Goal: Task Accomplishment & Management: Complete application form

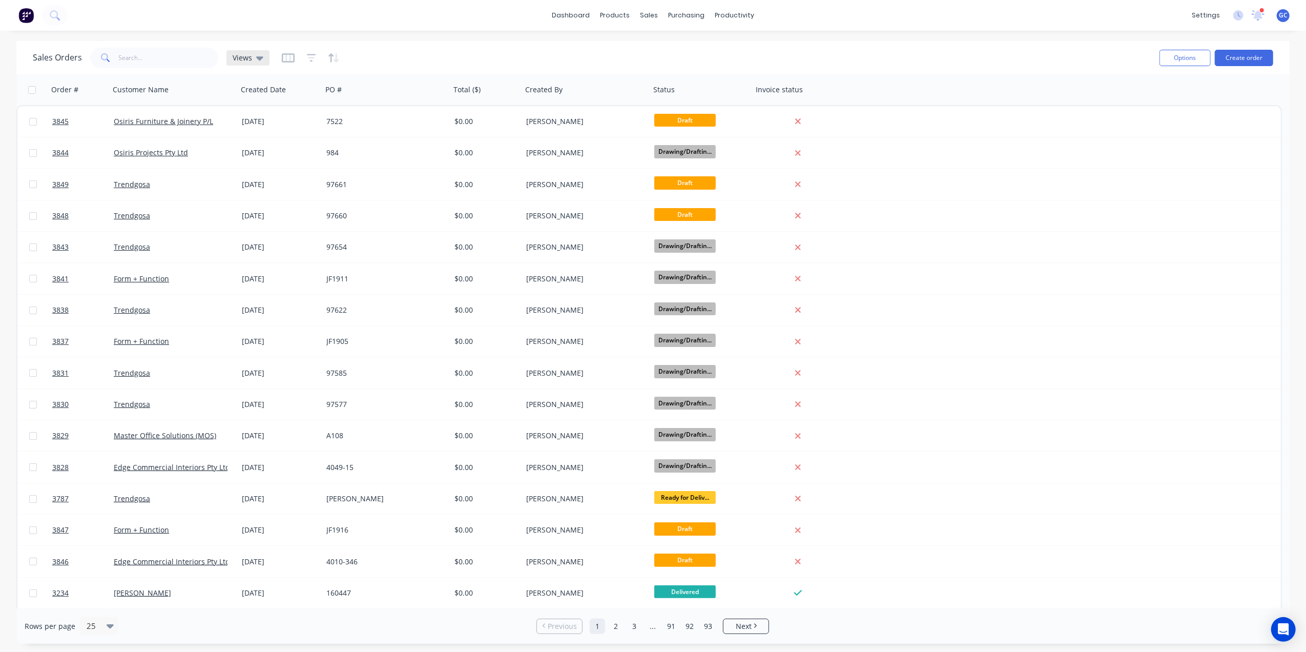
click at [239, 58] on span "Views" at bounding box center [242, 57] width 19 height 11
click at [244, 183] on button "Drafts" at bounding box center [288, 186] width 117 height 12
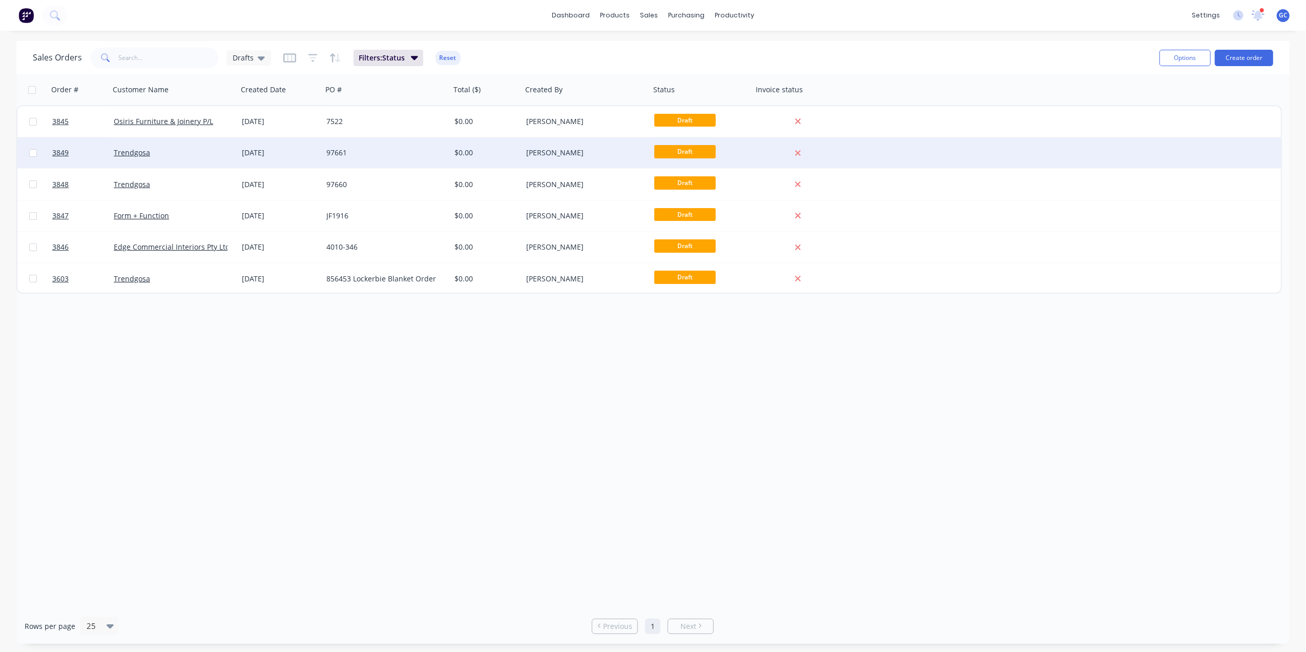
click at [427, 152] on div "97661" at bounding box center [383, 153] width 114 height 10
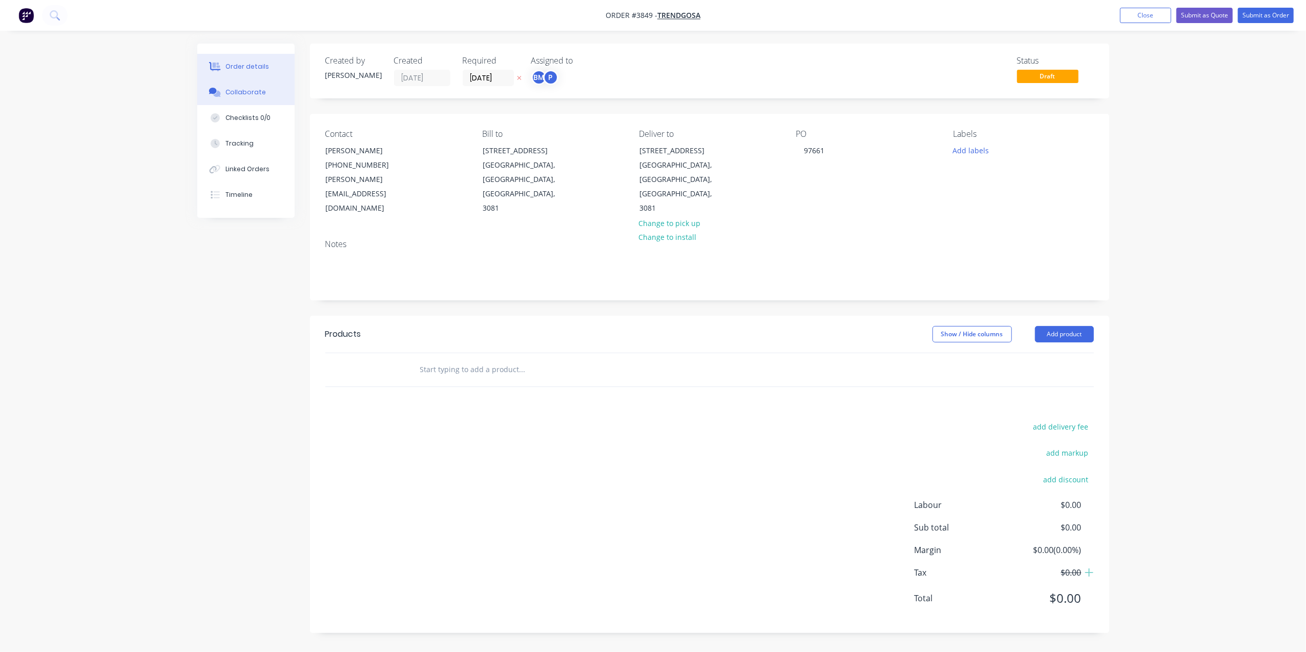
click at [248, 87] on button "Collaborate" at bounding box center [245, 92] width 97 height 26
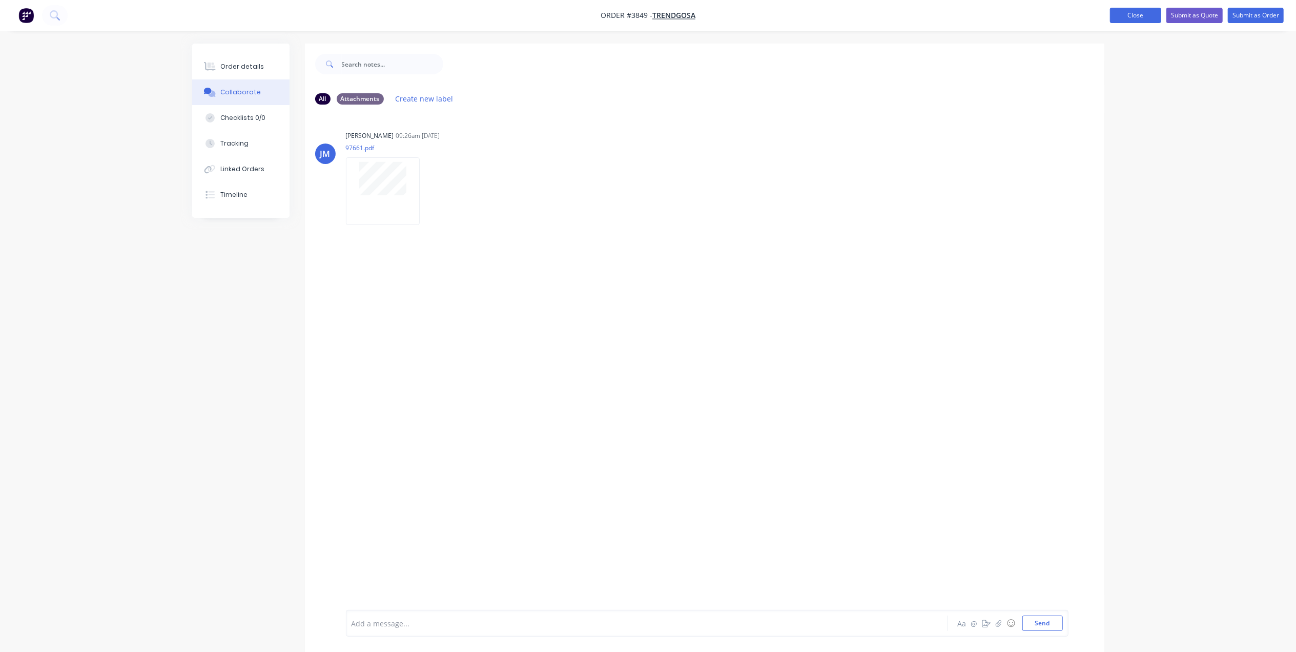
click at [1131, 16] on button "Close" at bounding box center [1135, 15] width 51 height 15
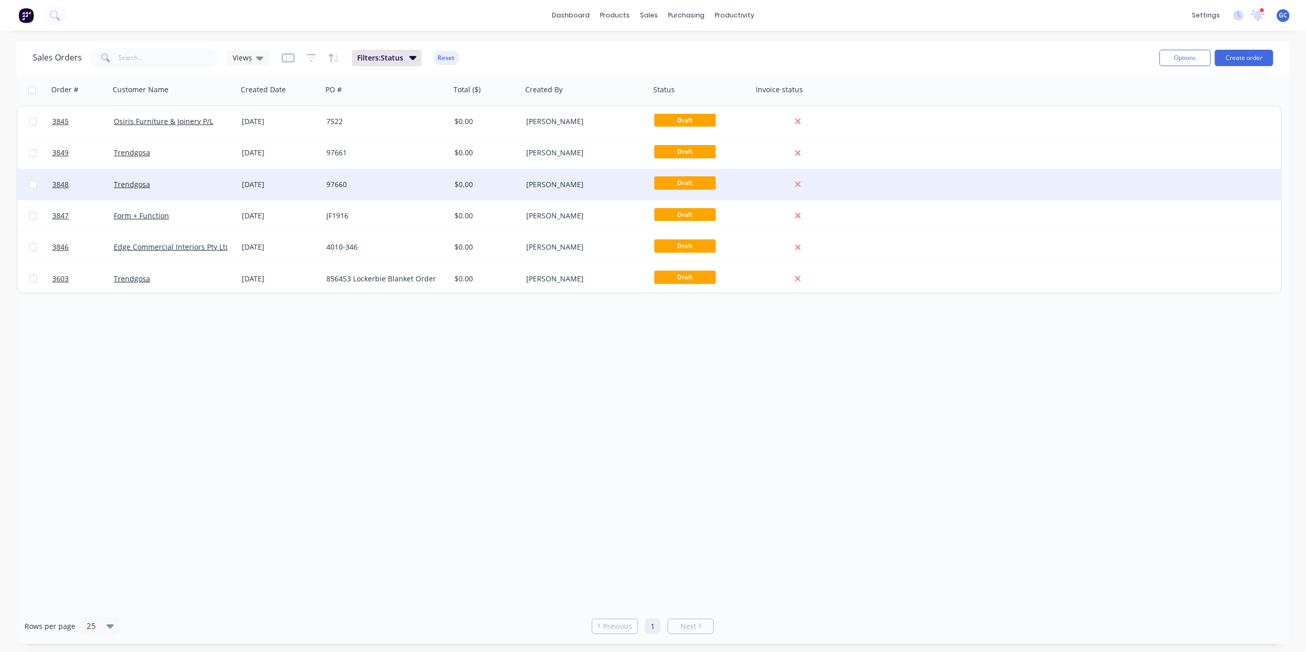
click at [319, 182] on div "[DATE]" at bounding box center [280, 184] width 85 height 31
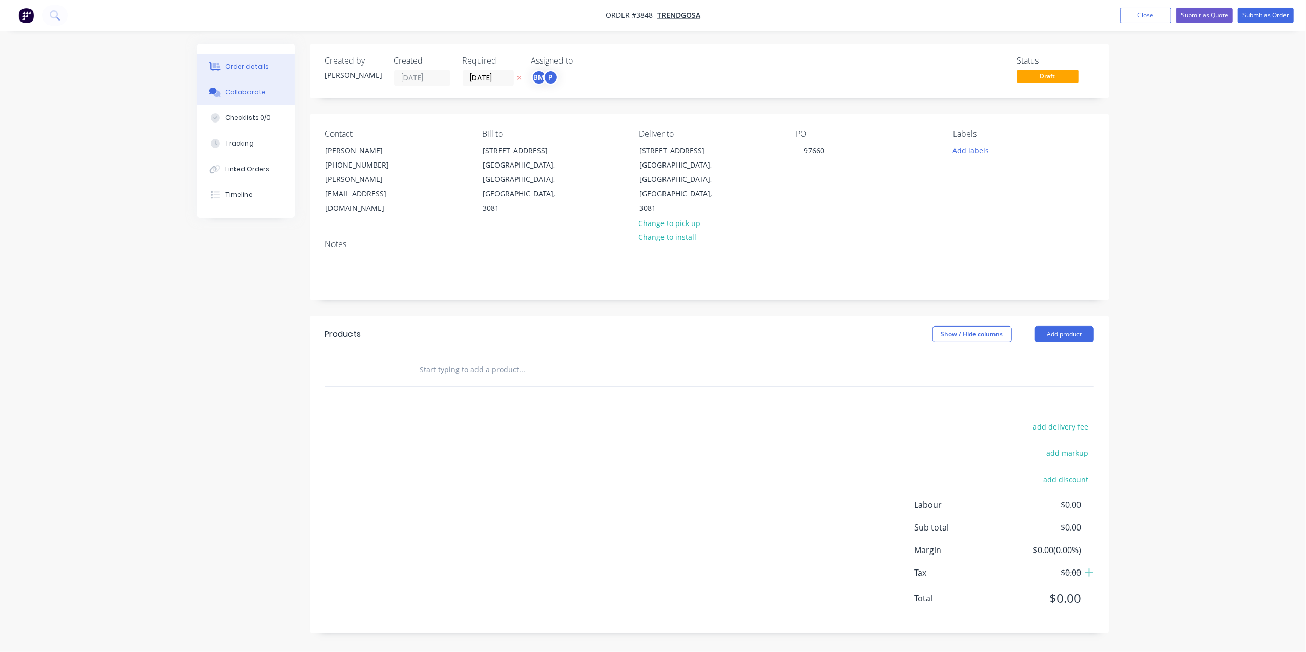
click at [264, 90] on button "Collaborate" at bounding box center [245, 92] width 97 height 26
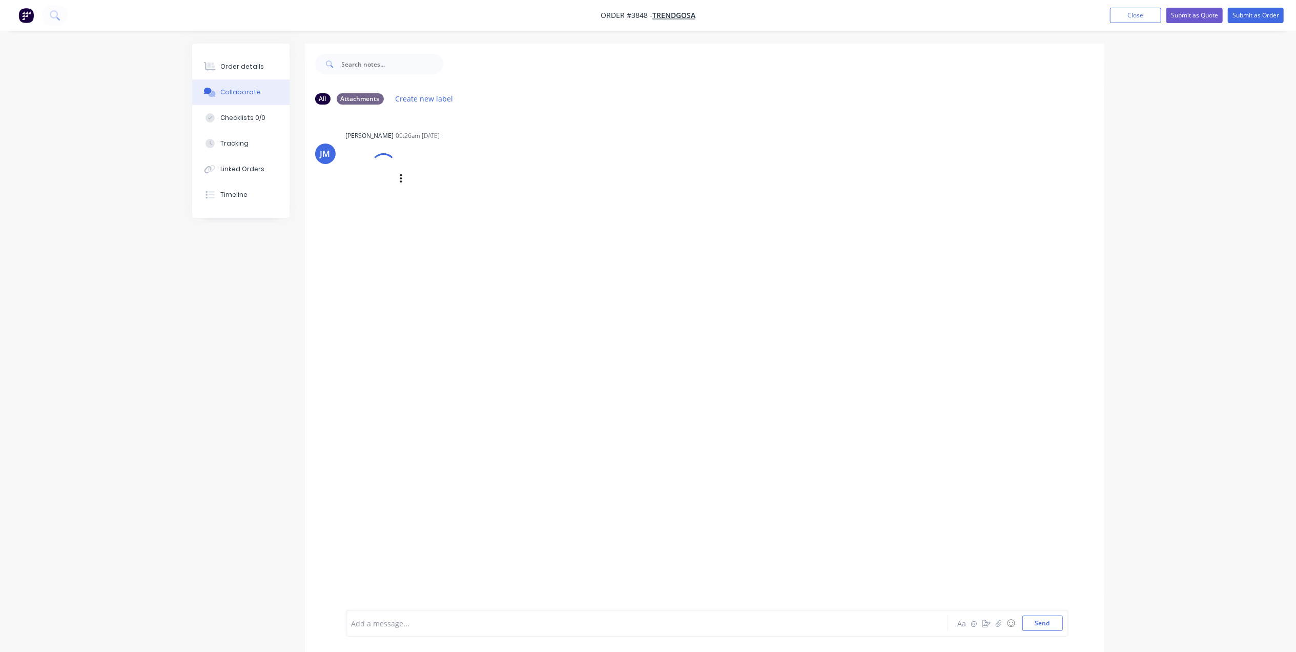
click at [383, 175] on div at bounding box center [383, 166] width 36 height 36
click at [264, 60] on button "Order details" at bounding box center [240, 67] width 97 height 26
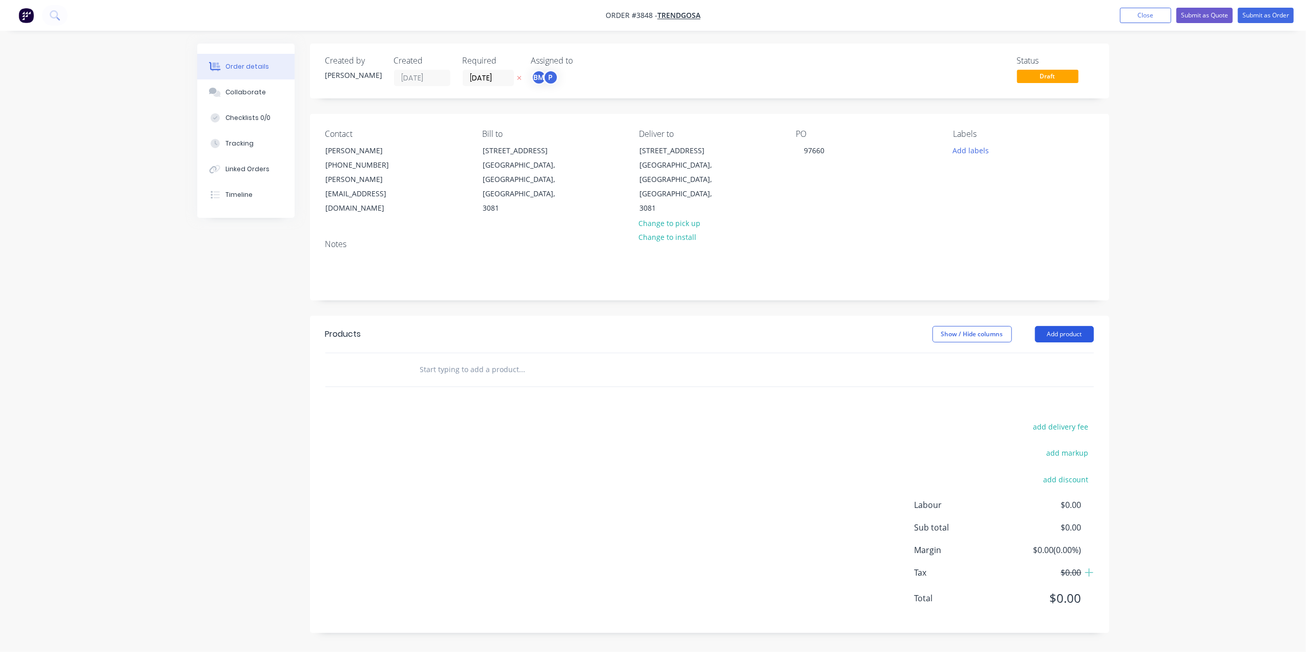
drag, startPoint x: 1087, startPoint y: 310, endPoint x: 1066, endPoint y: 312, distance: 21.1
click at [1087, 326] on button "Add product" at bounding box center [1064, 334] width 59 height 16
click at [1019, 373] on div "Basic product" at bounding box center [1045, 380] width 79 height 15
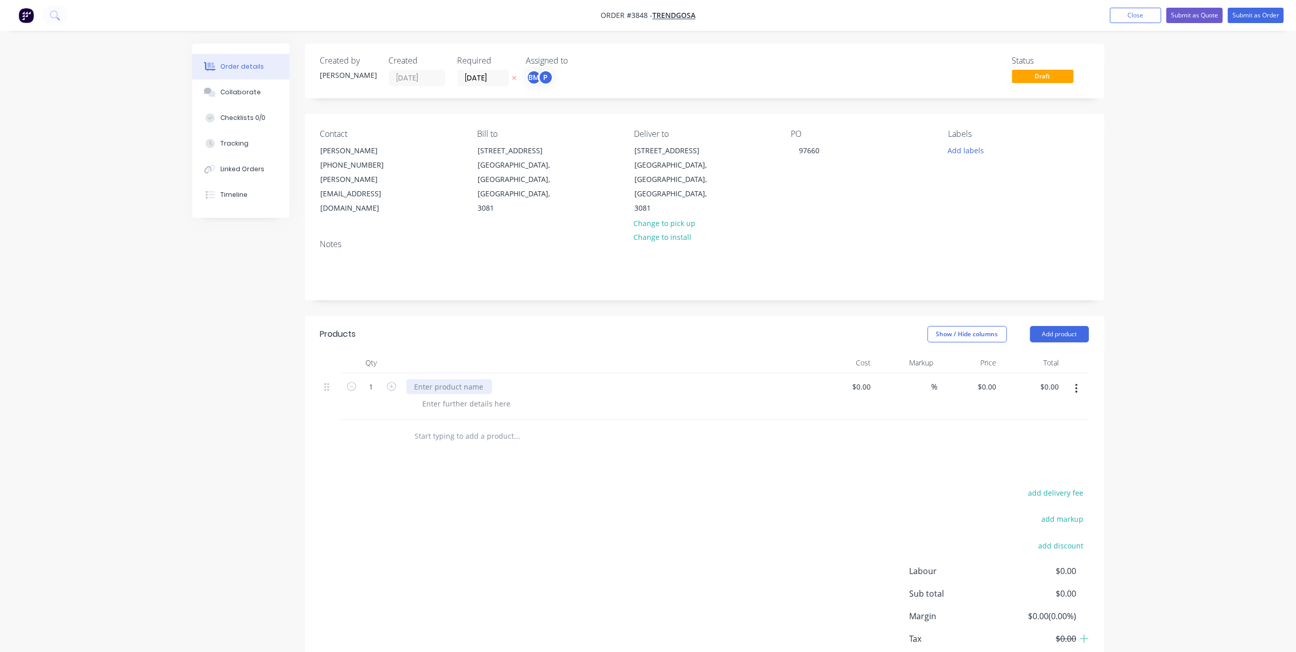
click at [442, 379] on div at bounding box center [449, 386] width 86 height 15
paste div
click at [510, 379] on div "Metal Stiffeners - 5mm Thick 4" at bounding box center [466, 386] width 121 height 15
click at [500, 396] on div at bounding box center [467, 403] width 105 height 15
click at [501, 396] on div at bounding box center [467, 403] width 105 height 15
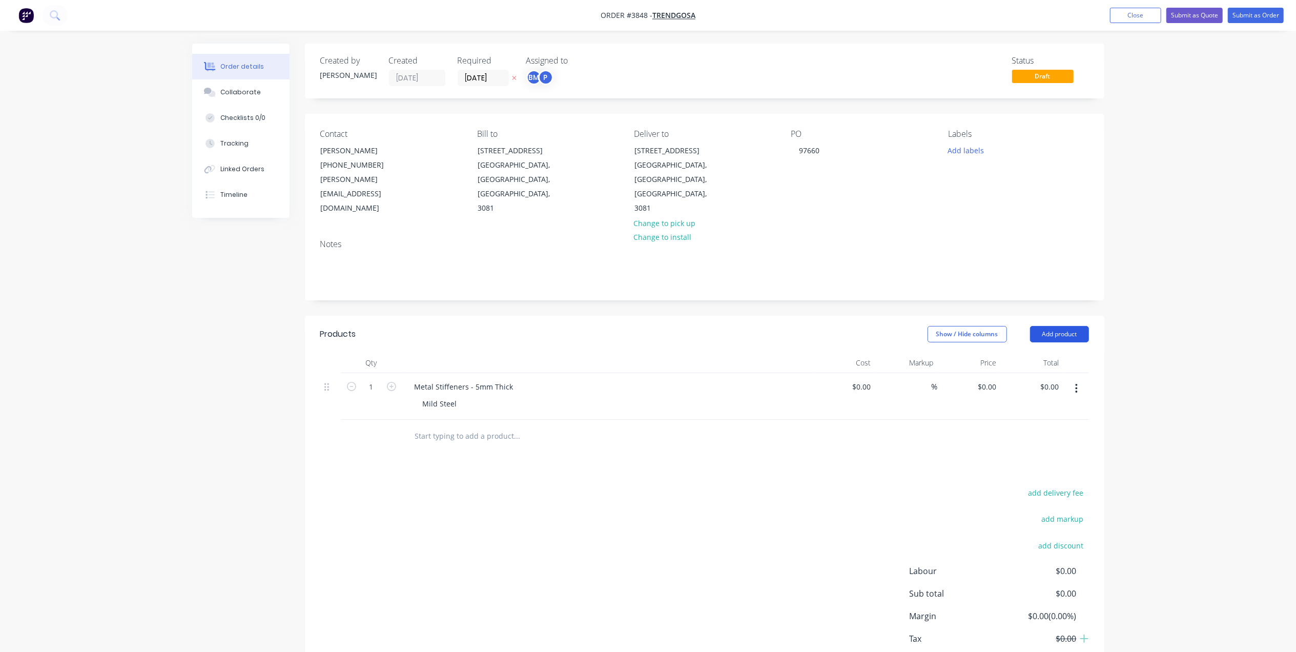
click at [1060, 326] on button "Add product" at bounding box center [1059, 334] width 59 height 16
click at [1044, 373] on div "Basic product" at bounding box center [1040, 380] width 79 height 15
click at [473, 426] on div at bounding box center [449, 433] width 86 height 15
click at [494, 443] on div at bounding box center [467, 450] width 105 height 15
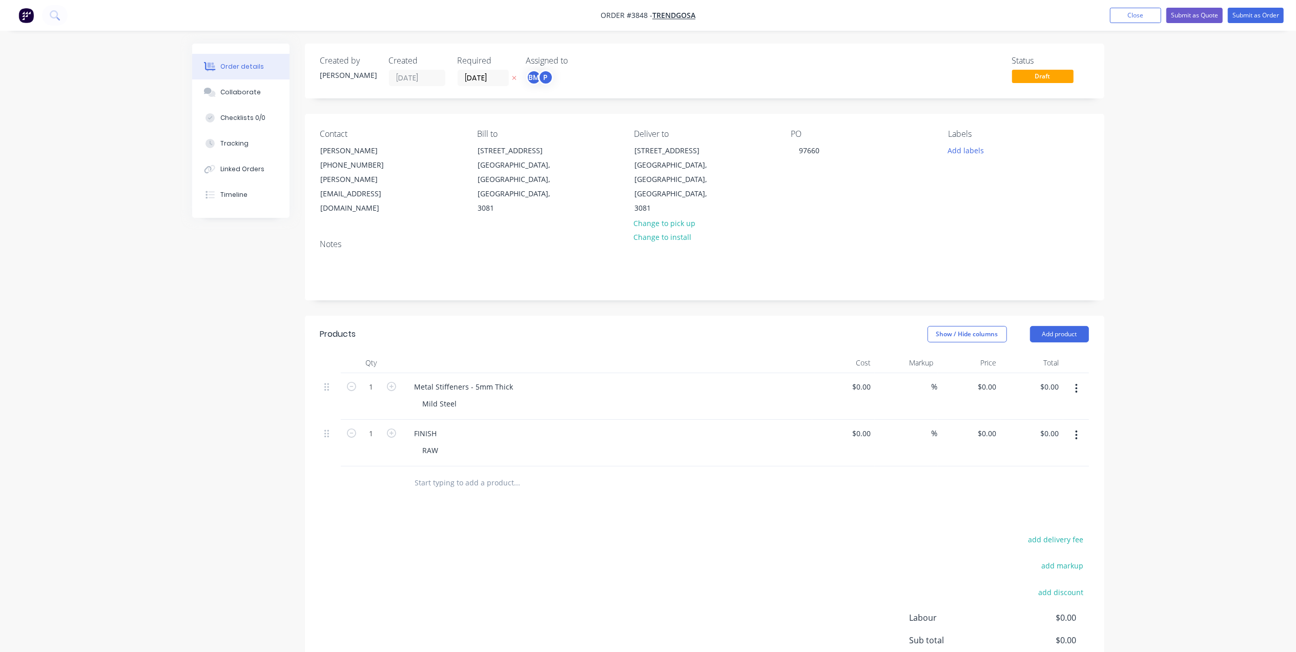
click at [596, 490] on div "Products Show / Hide columns Add product Qty Cost Markup Price Total 1 Metal St…" at bounding box center [705, 531] width 800 height 430
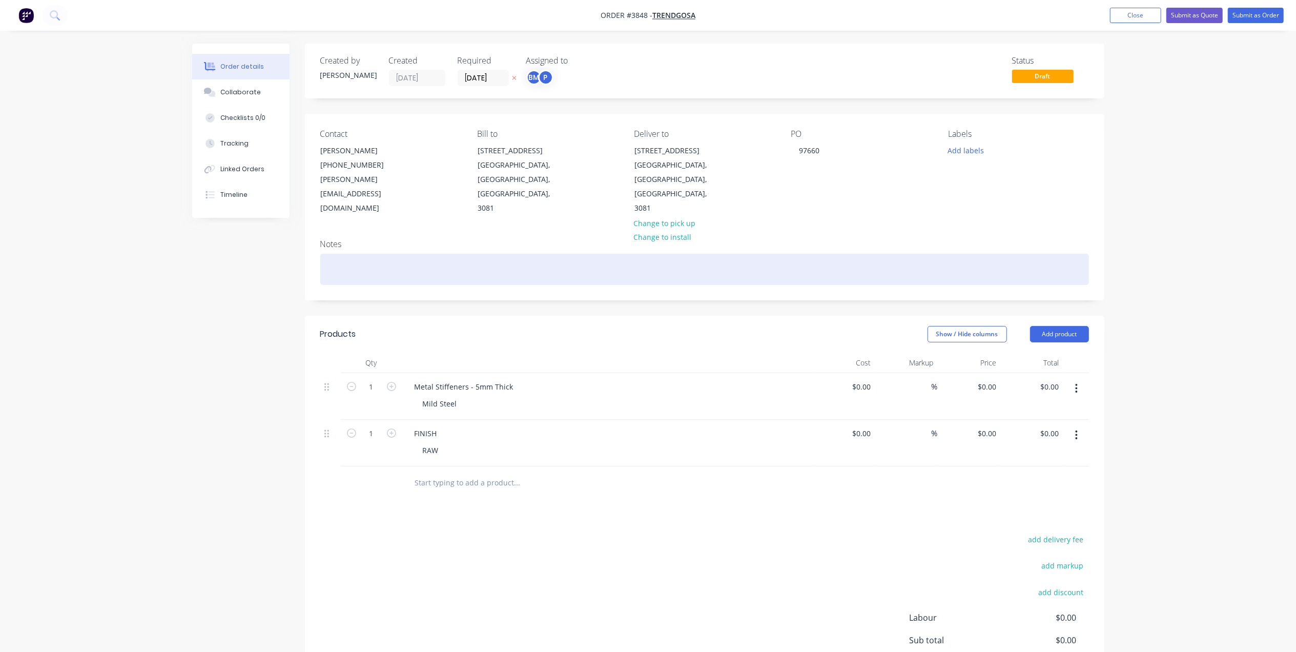
click at [377, 254] on div at bounding box center [704, 269] width 769 height 31
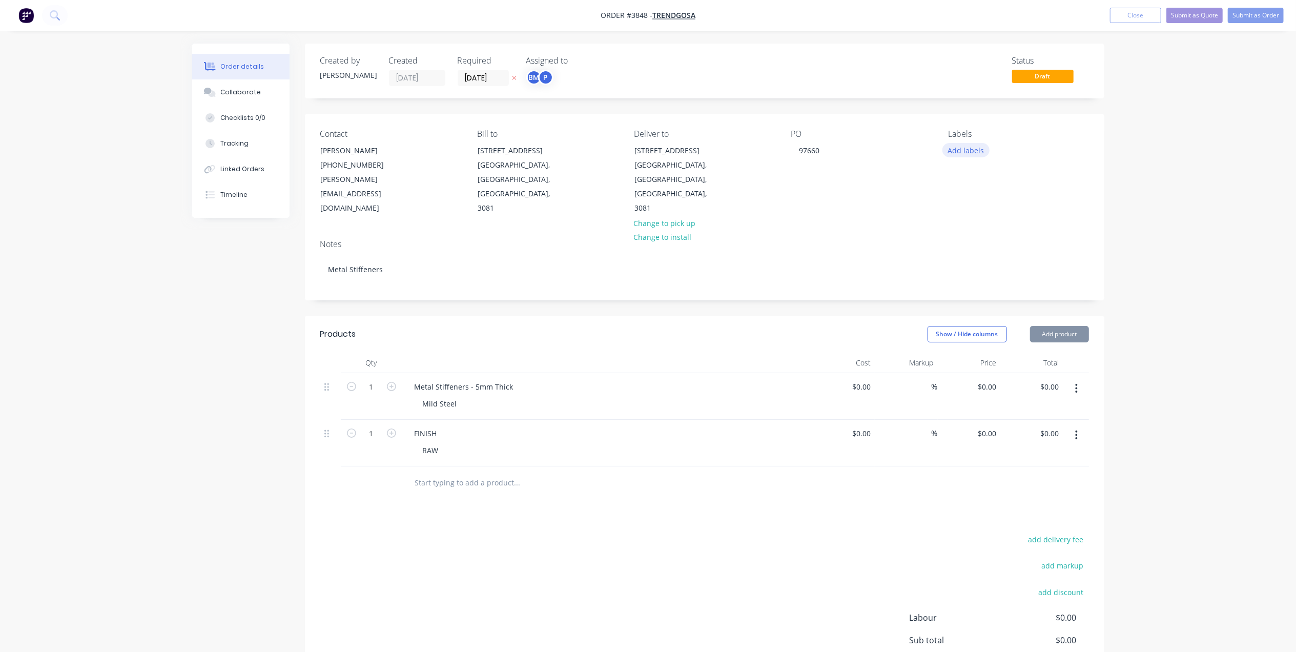
click at [978, 150] on button "Add labels" at bounding box center [966, 150] width 47 height 14
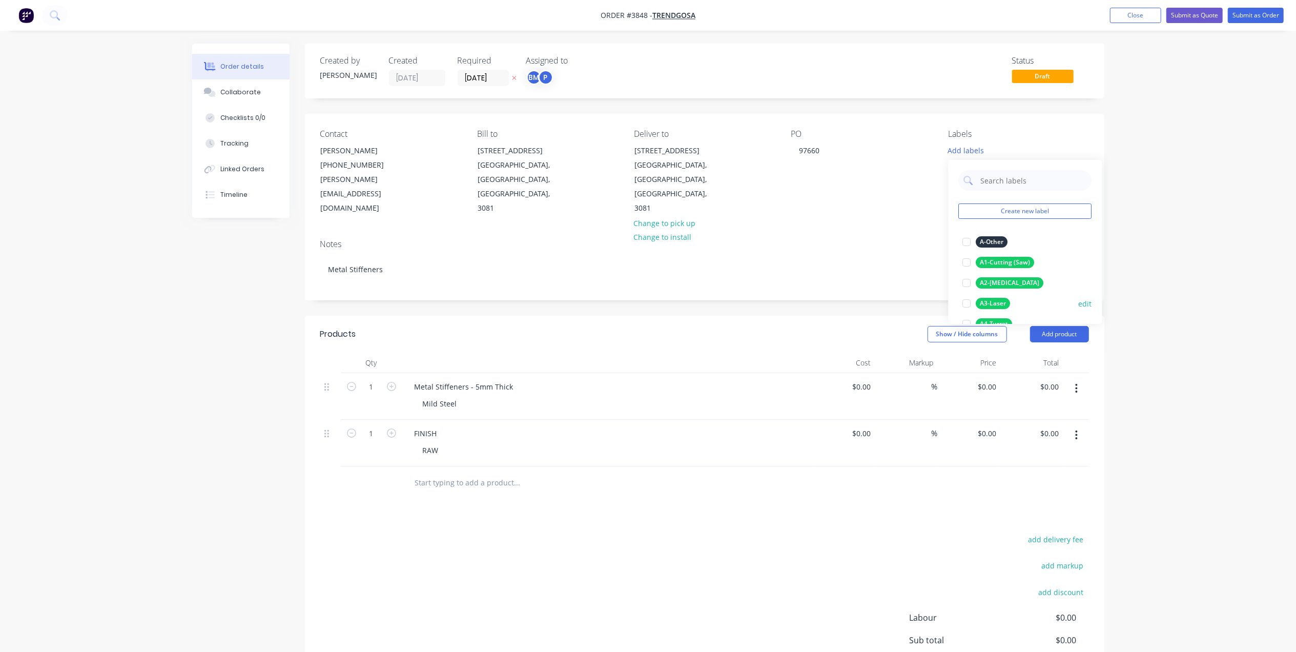
click at [1003, 303] on div "A3-Laser" at bounding box center [993, 303] width 34 height 11
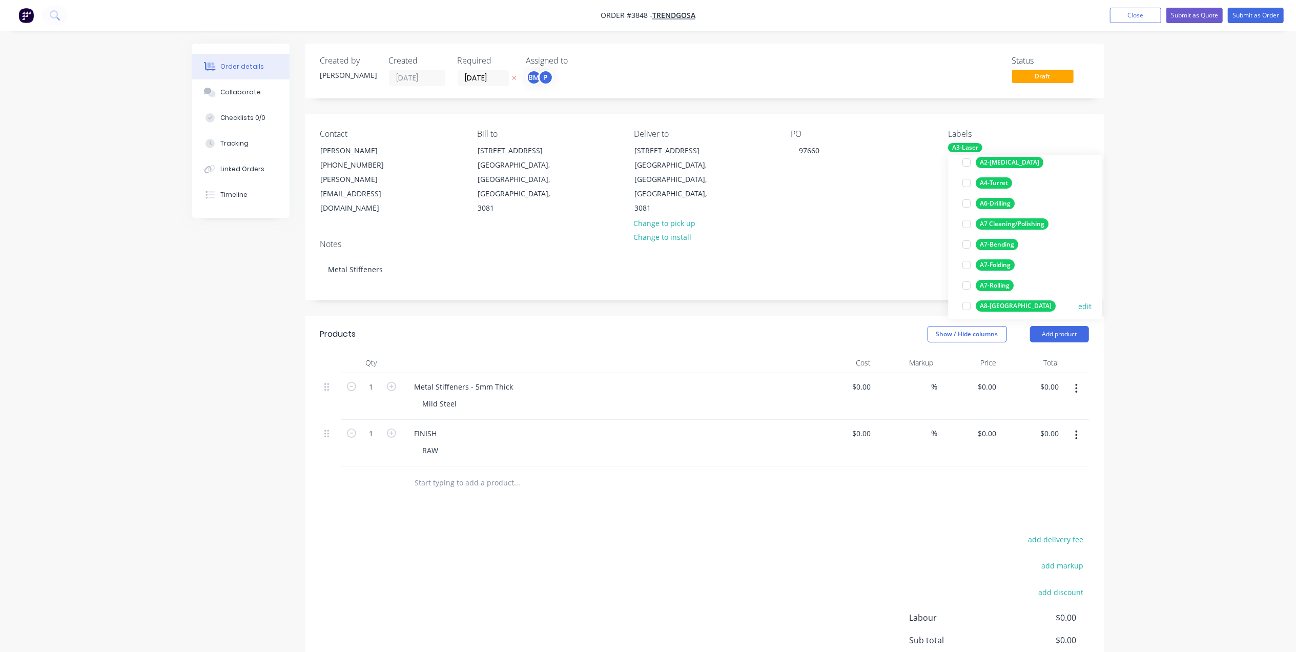
click at [1005, 308] on div "A8-Welding" at bounding box center [1016, 305] width 80 height 11
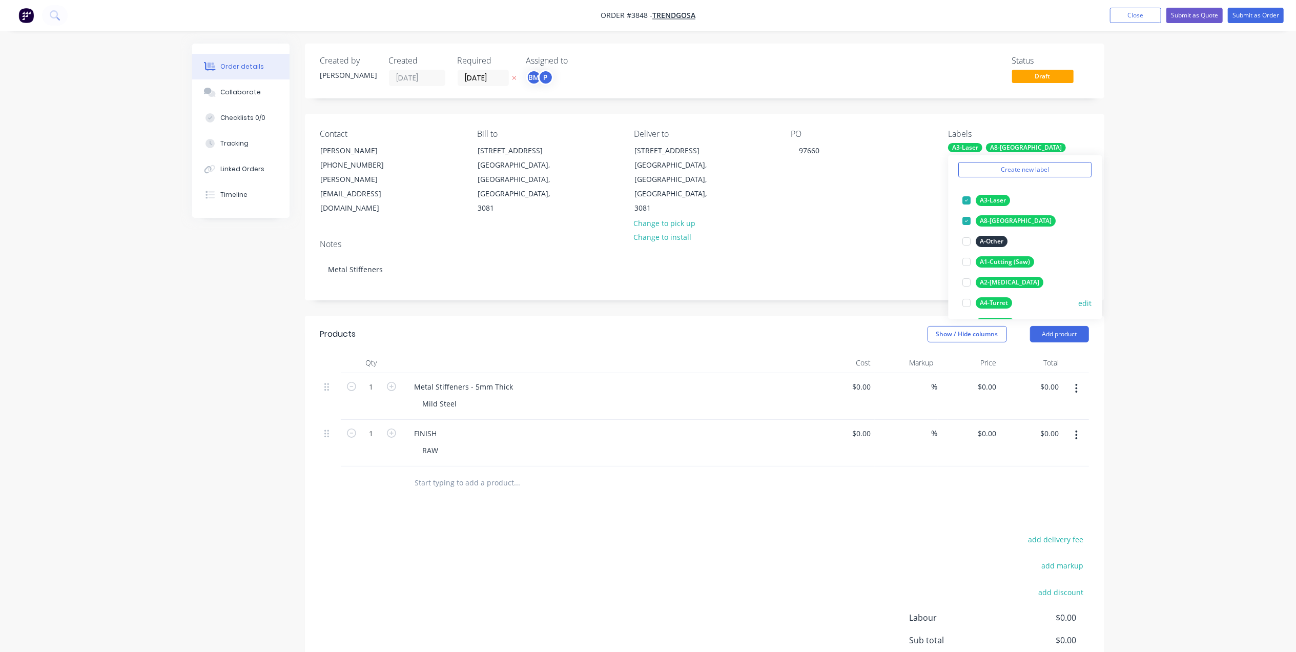
scroll to position [68, 0]
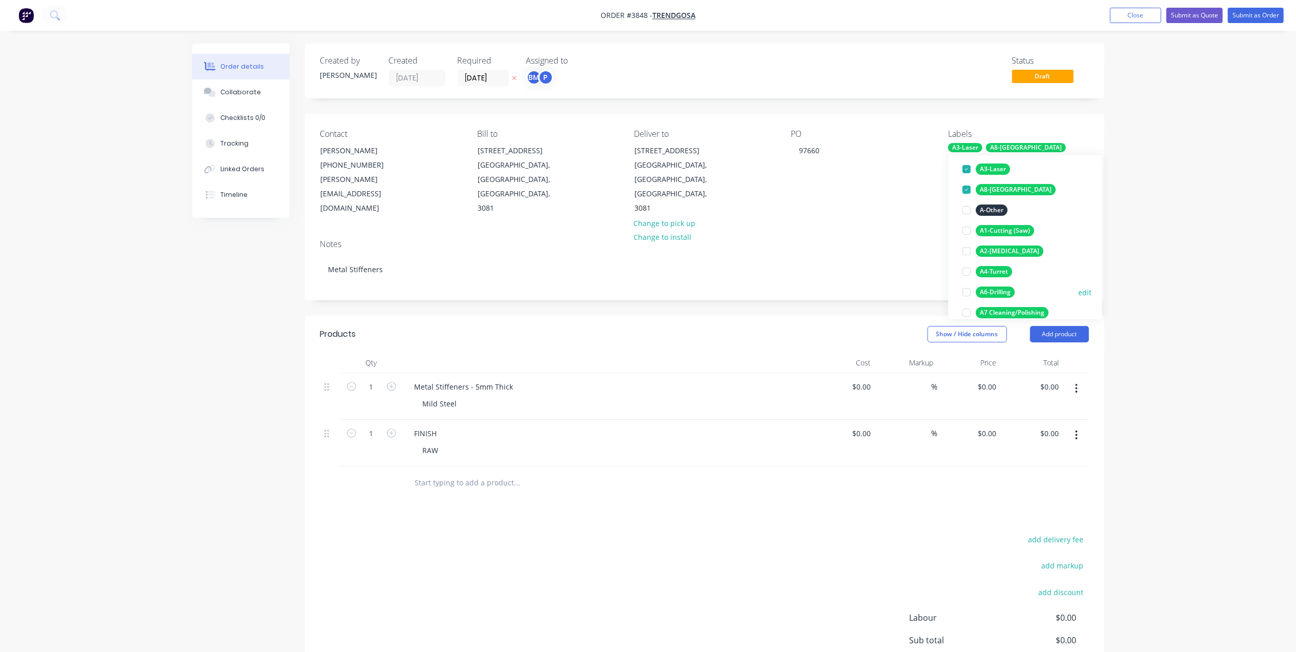
click at [999, 294] on div "A6-Drilling" at bounding box center [995, 292] width 39 height 11
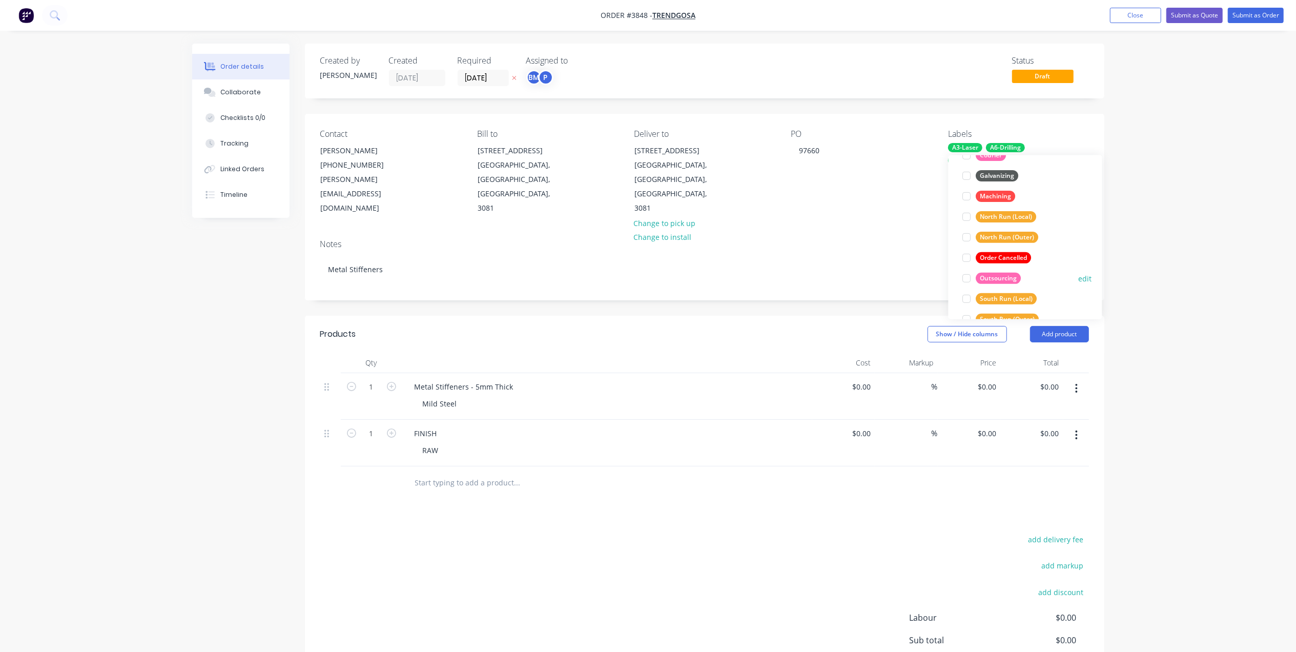
scroll to position [472, 0]
click at [994, 298] on div "Urgent" at bounding box center [990, 298] width 29 height 11
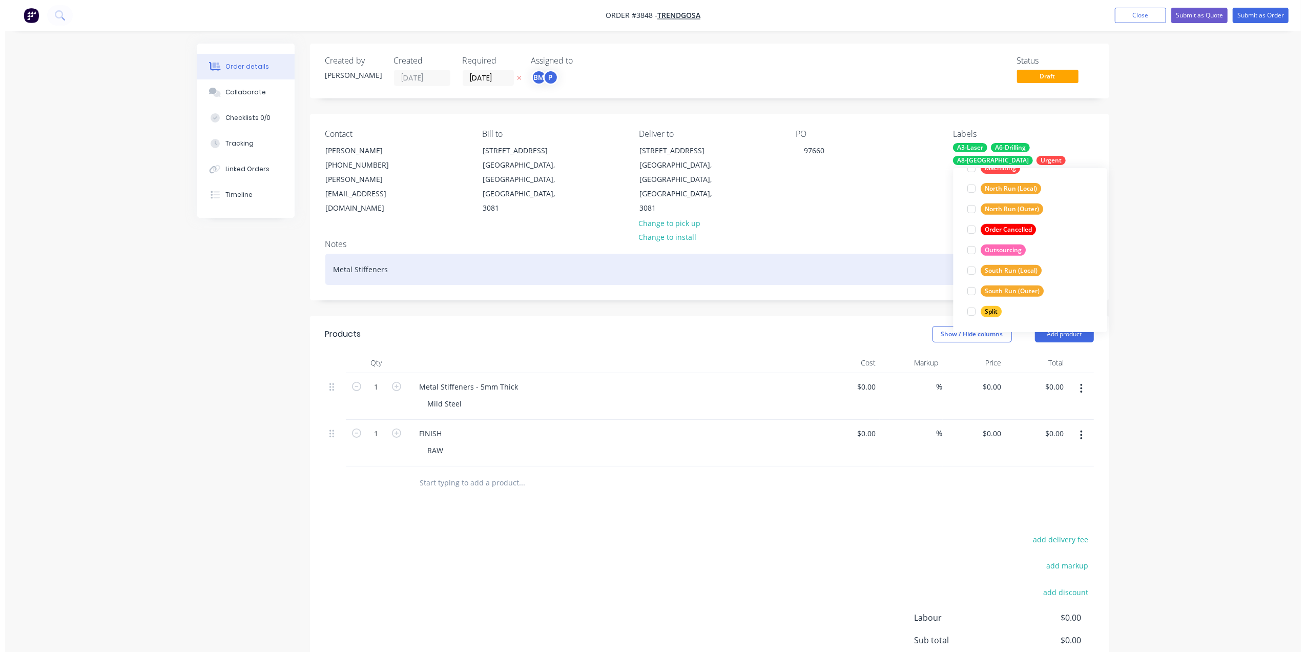
scroll to position [1, 0]
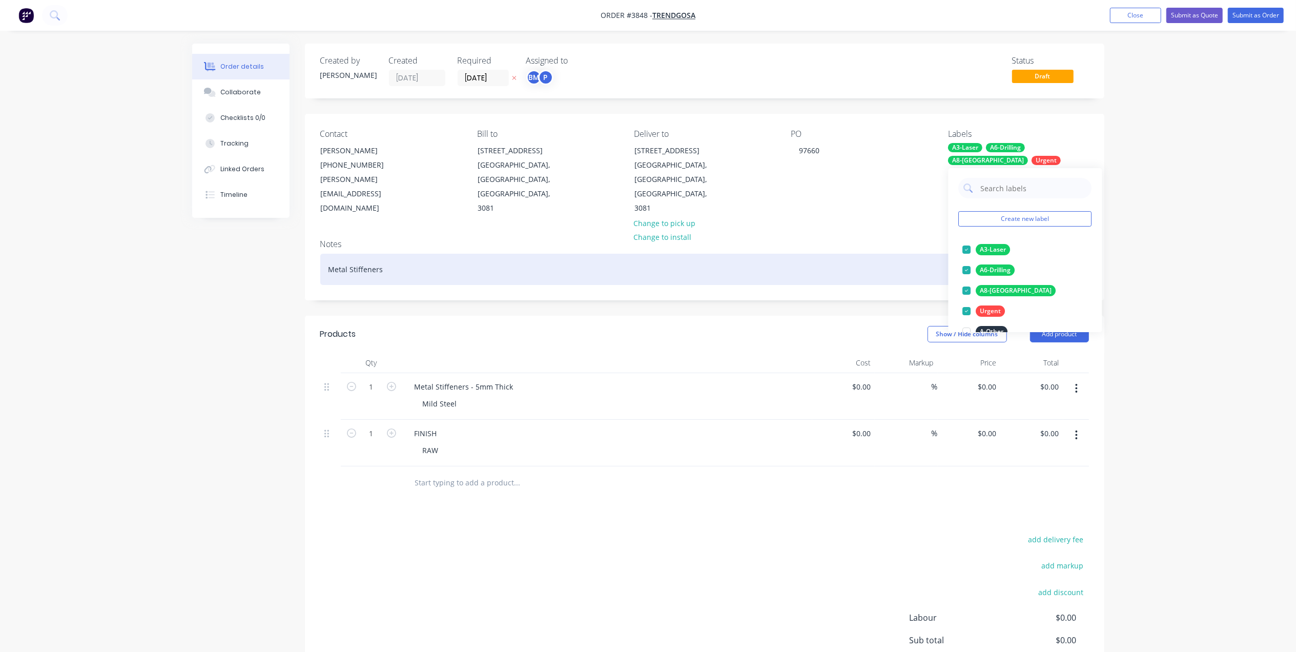
click at [814, 254] on div "Metal Stiffeners" at bounding box center [704, 269] width 769 height 31
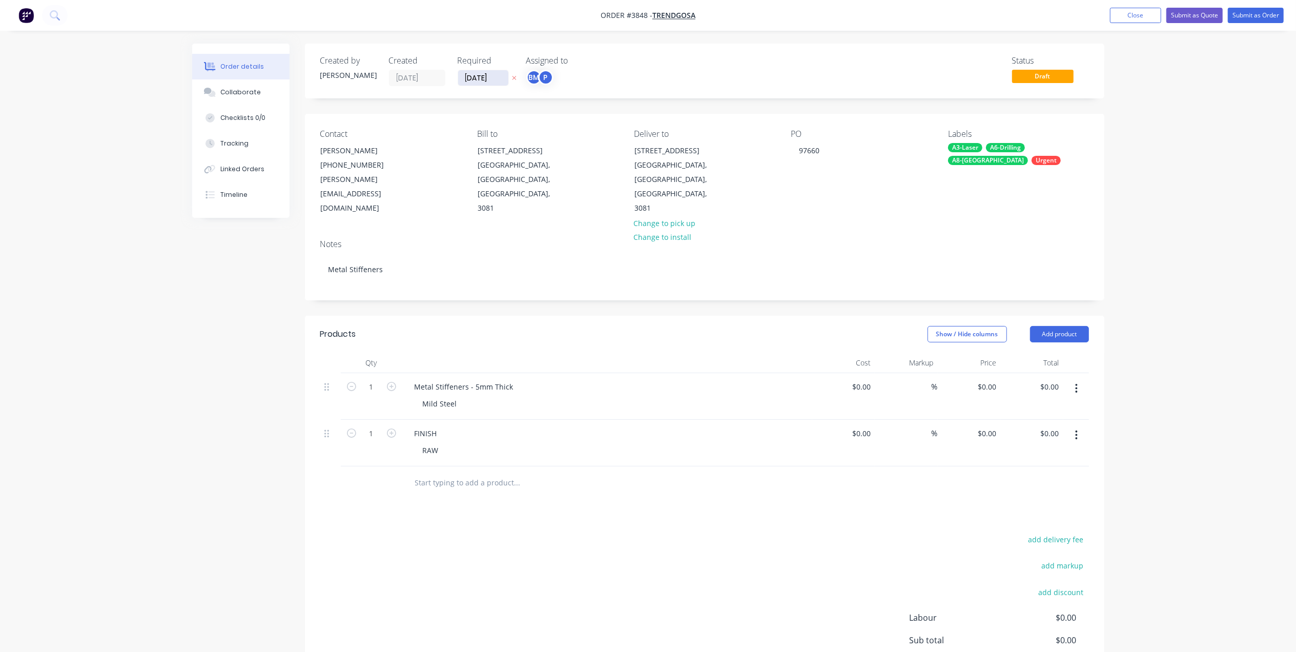
click at [473, 83] on input "25/08/25" at bounding box center [483, 77] width 50 height 15
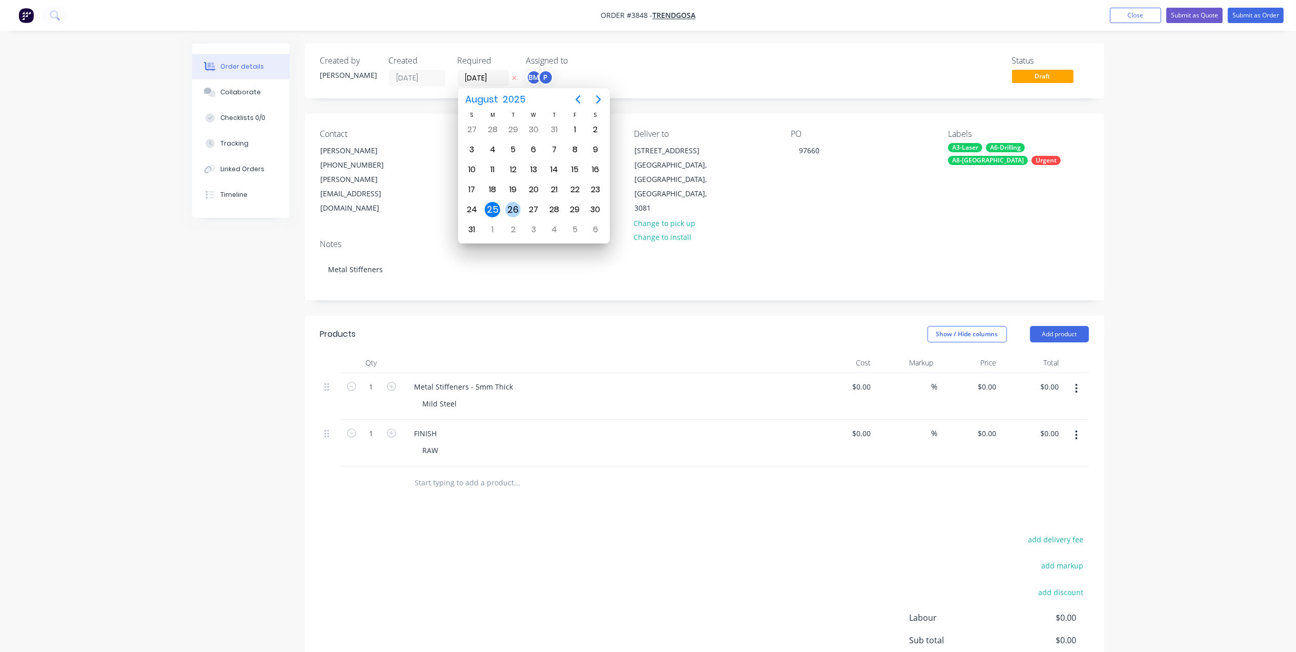
click at [520, 209] on div "26" at bounding box center [512, 209] width 15 height 15
type input "26/08/25"
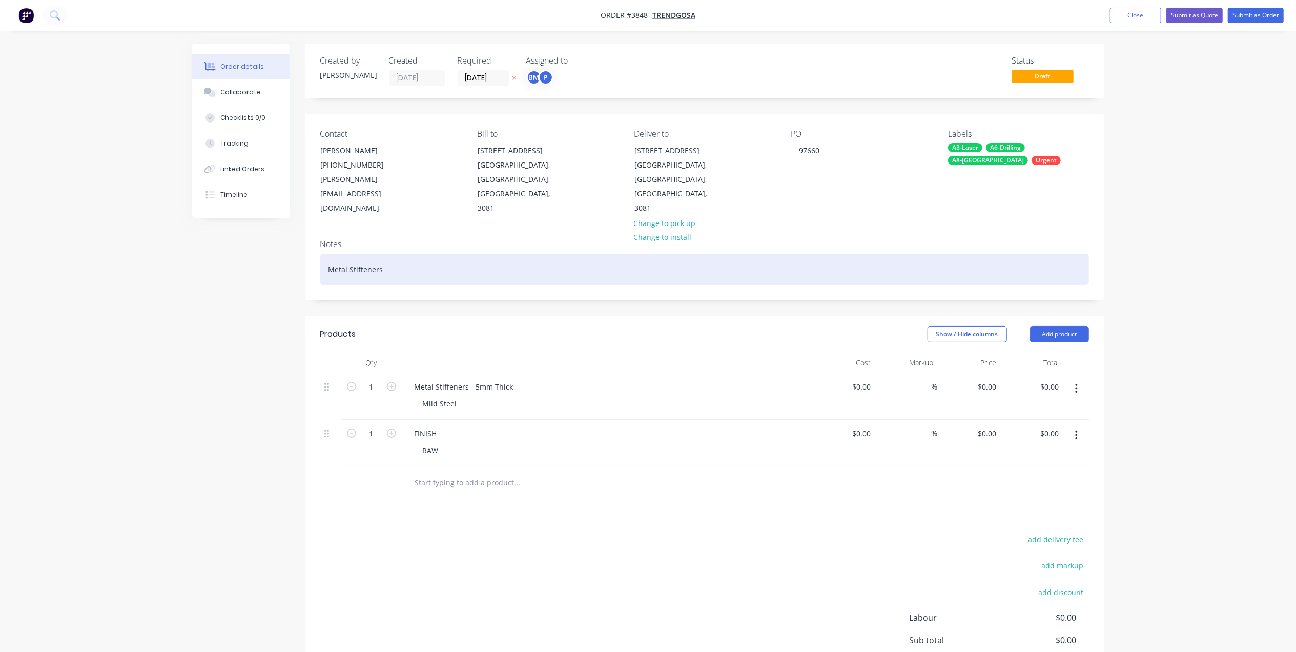
click at [436, 254] on div "Metal Stiffeners" at bounding box center [704, 269] width 769 height 31
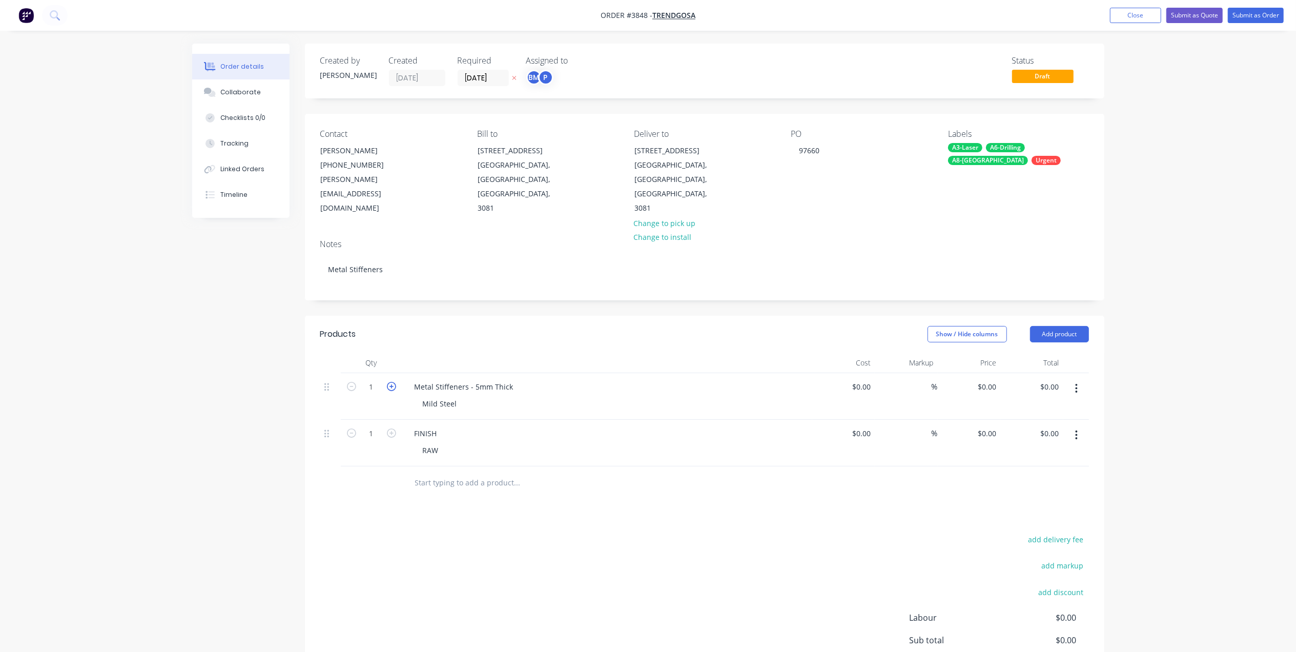
click at [389, 382] on icon "button" at bounding box center [391, 386] width 9 height 9
type input "4"
click at [1262, 15] on button "Submit as Order" at bounding box center [1256, 15] width 56 height 15
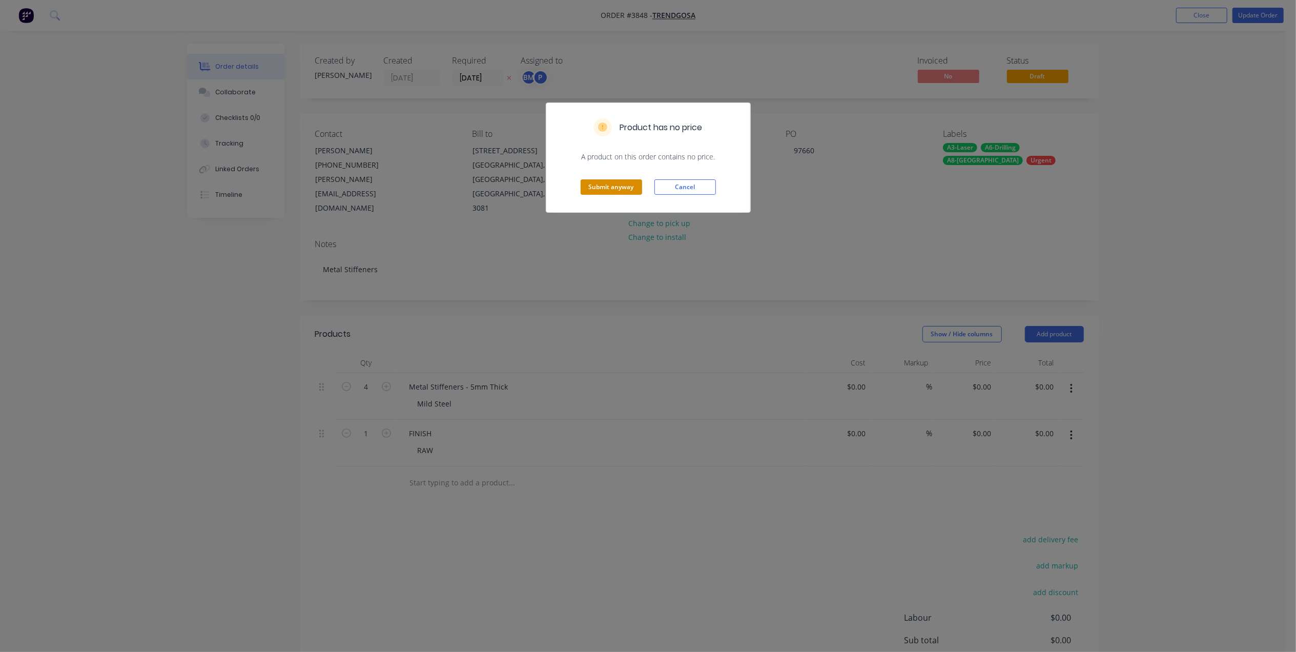
click at [624, 183] on button "Submit anyway" at bounding box center [612, 186] width 62 height 15
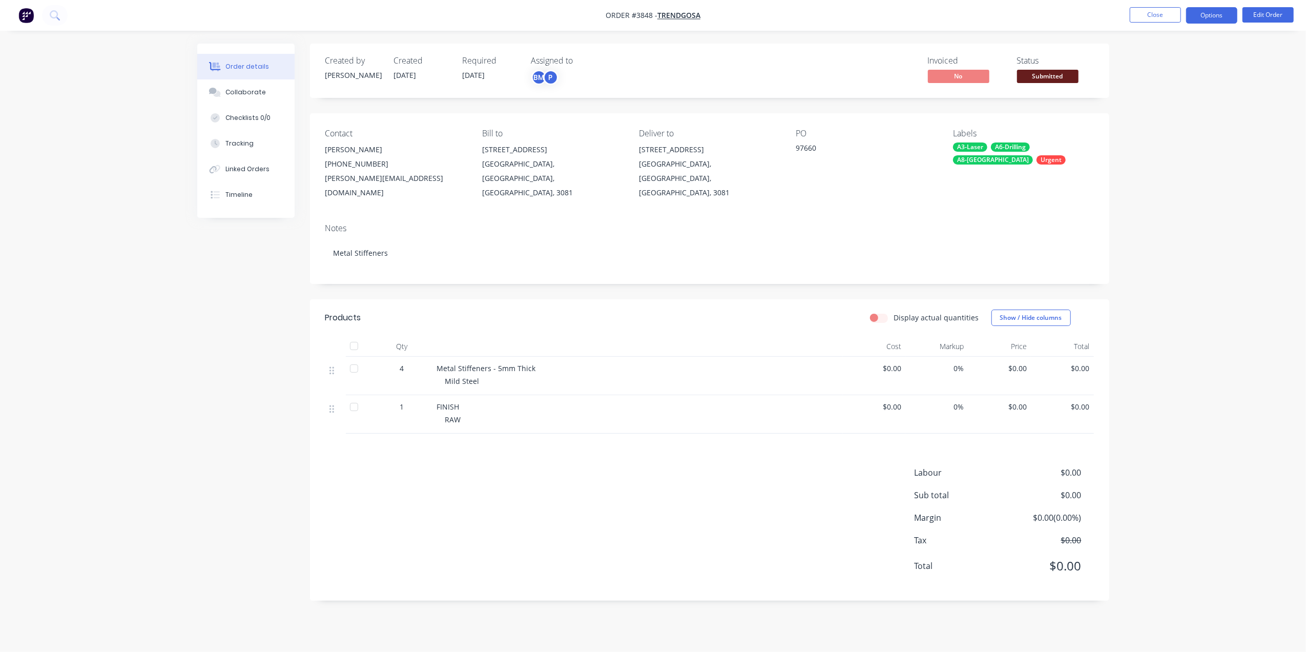
click at [1202, 15] on button "Options" at bounding box center [1212, 15] width 51 height 16
click at [1160, 116] on div "Work Order" at bounding box center [1181, 123] width 94 height 15
click at [1171, 100] on div "Without pricing" at bounding box center [1181, 103] width 94 height 15
click at [889, 37] on div "Order details Collaborate Checklists 0/0 Tracking Linked Orders Timeline Order …" at bounding box center [653, 326] width 1306 height 652
click at [1055, 76] on span "Submitted" at bounding box center [1048, 76] width 62 height 13
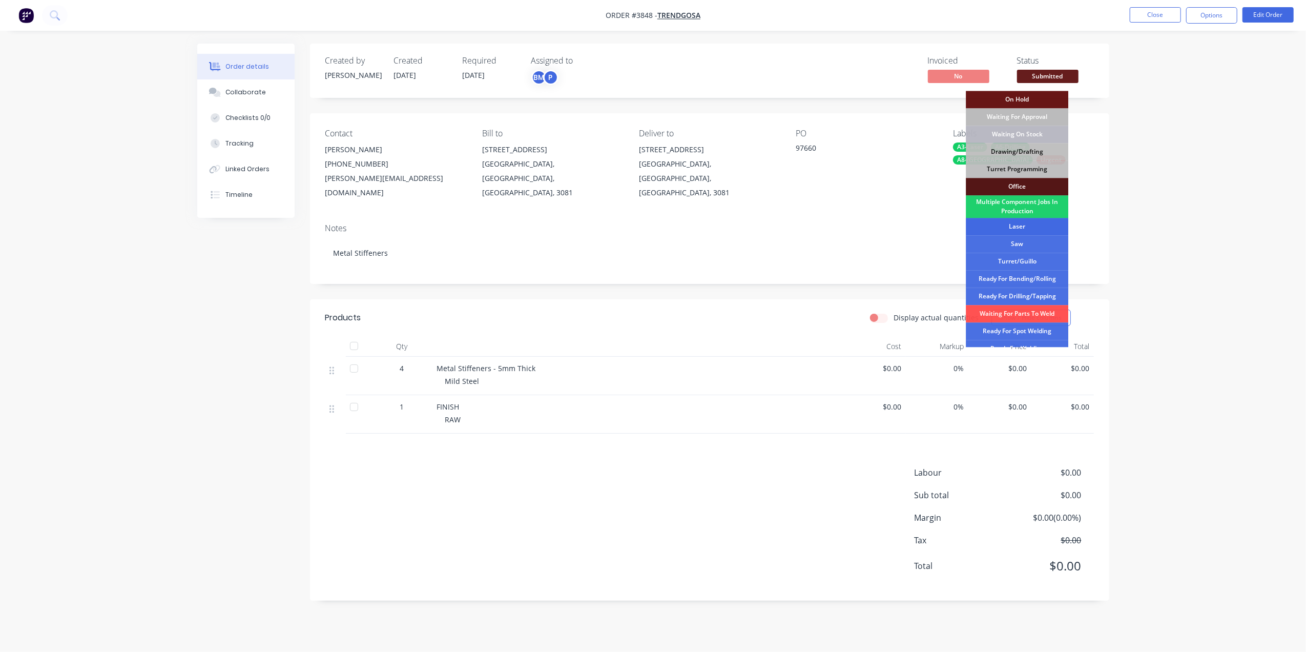
click at [1027, 226] on div "Laser" at bounding box center [1017, 226] width 103 height 17
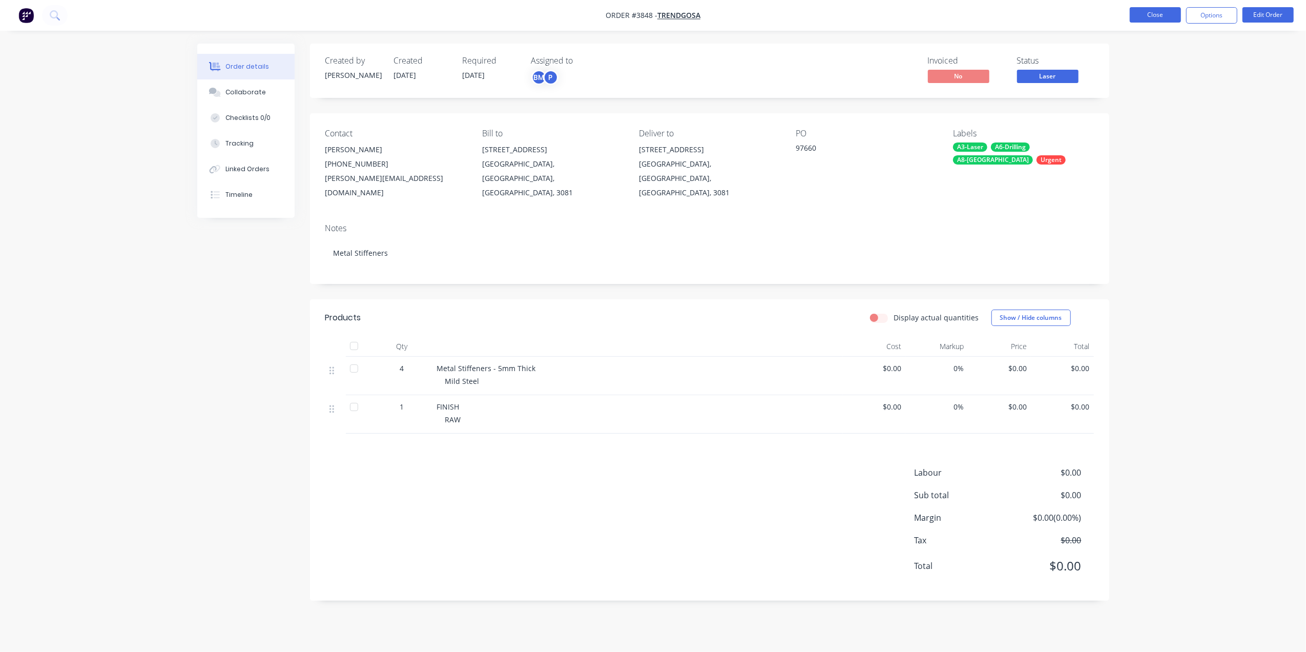
click at [1169, 12] on button "Close" at bounding box center [1155, 14] width 51 height 15
